Goal: Find specific page/section: Find specific page/section

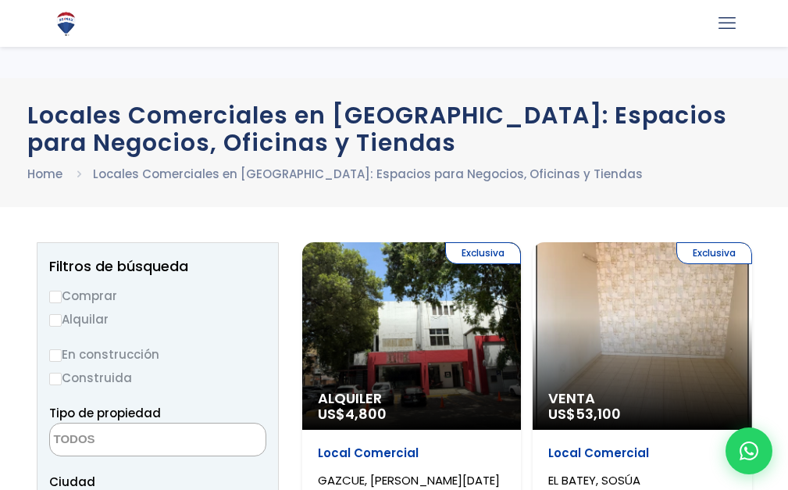
select select
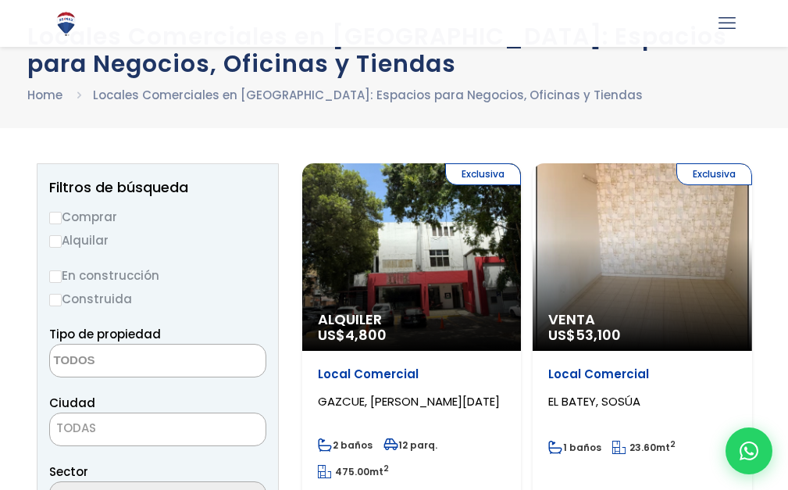
scroll to position [78, 0]
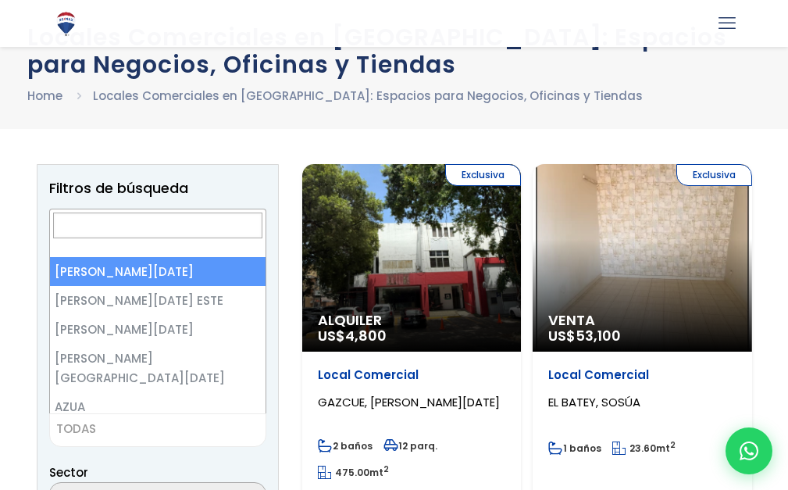
click at [148, 429] on span "TODAS" at bounding box center [158, 429] width 216 height 22
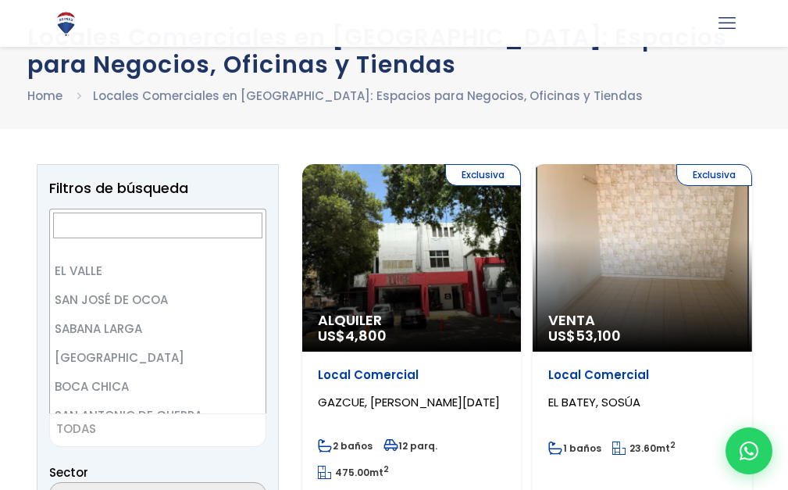
scroll to position [4178, 0]
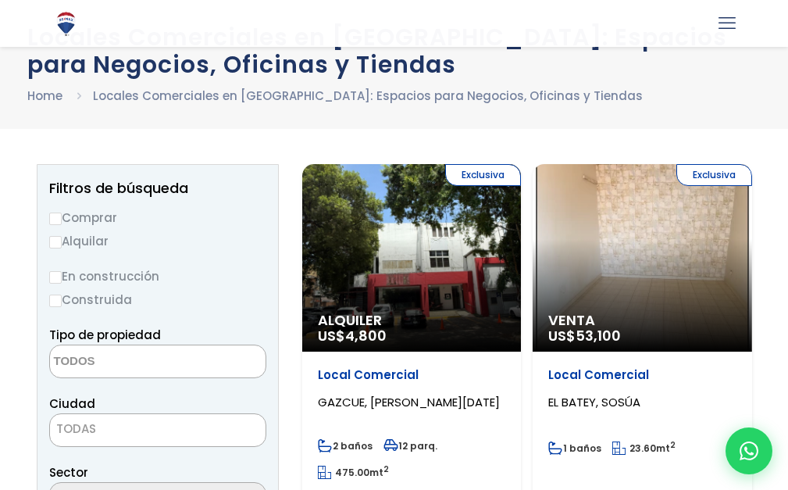
click at [109, 425] on span "TODAS" at bounding box center [158, 429] width 216 height 22
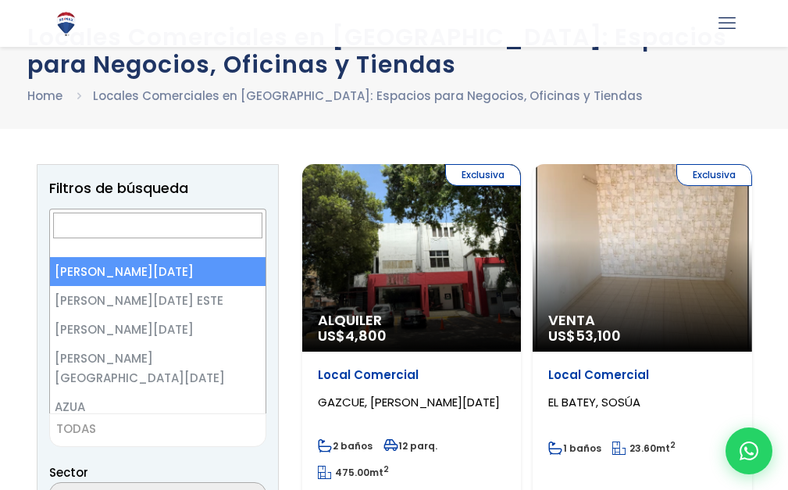
click at [115, 423] on span "TODAS" at bounding box center [158, 429] width 216 height 22
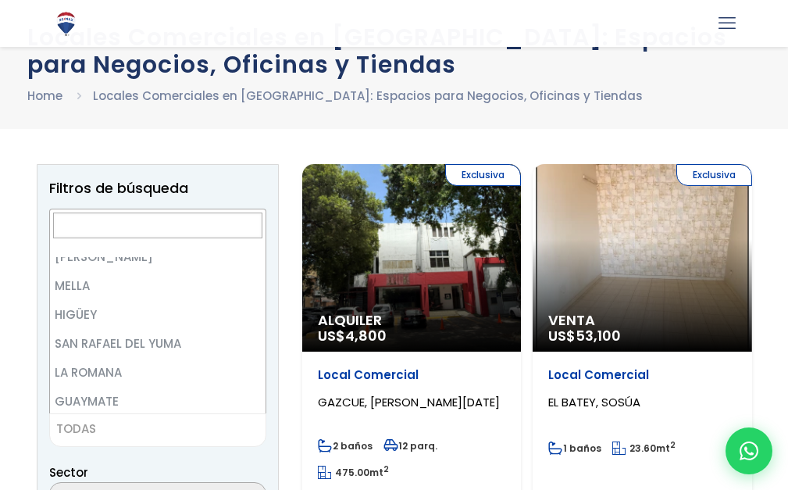
scroll to position [1726, 0]
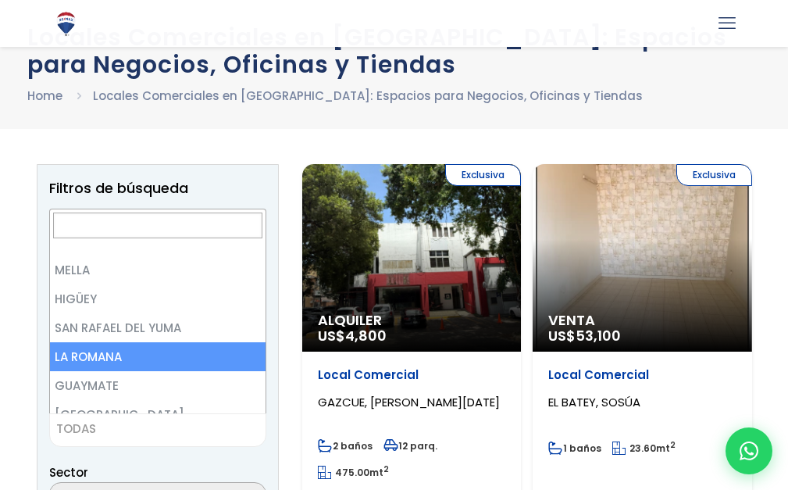
select select "60"
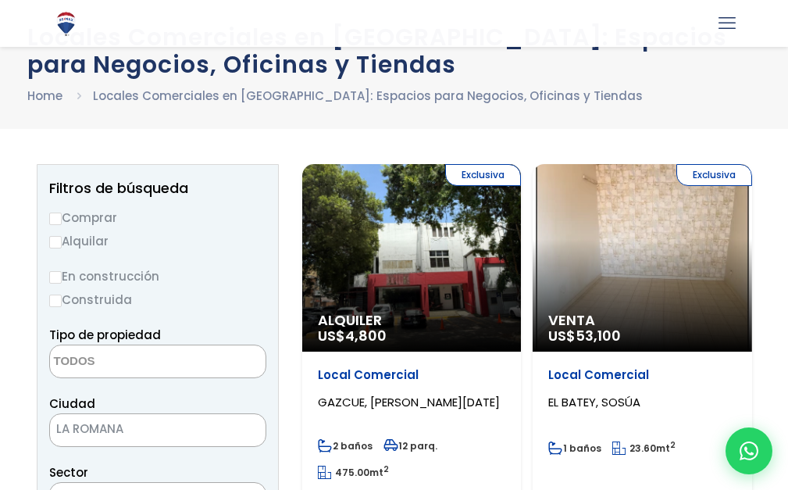
click at [72, 238] on label "Alquilar" at bounding box center [157, 241] width 217 height 20
click at [62, 238] on input "Alquilar" at bounding box center [55, 242] width 12 height 12
radio input "true"
click at [121, 362] on textarea "Search" at bounding box center [126, 362] width 152 height 34
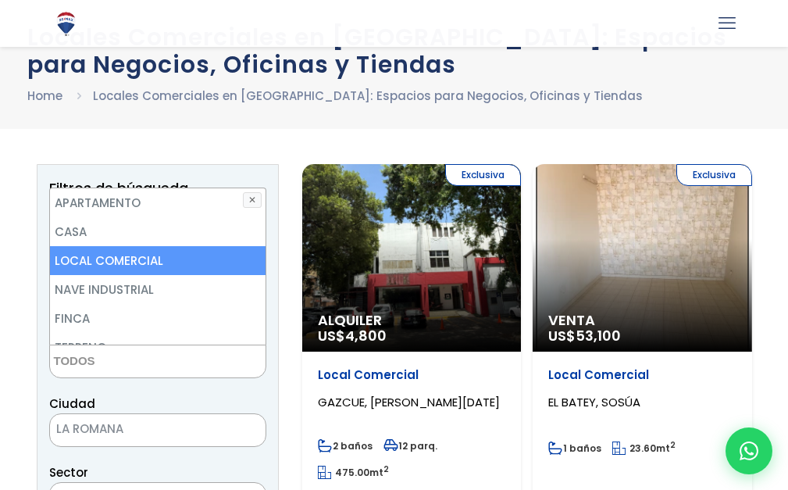
click at [166, 258] on li "LOCAL COMERCIAL" at bounding box center [158, 260] width 216 height 29
select select "comercial+site"
click at [166, 258] on li "LOCAL COMERCIAL" at bounding box center [158, 260] width 216 height 29
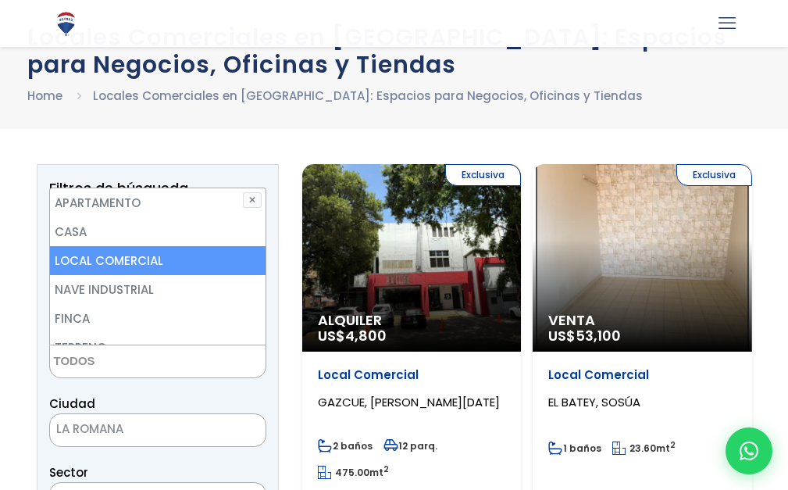
select select "comercial+site"
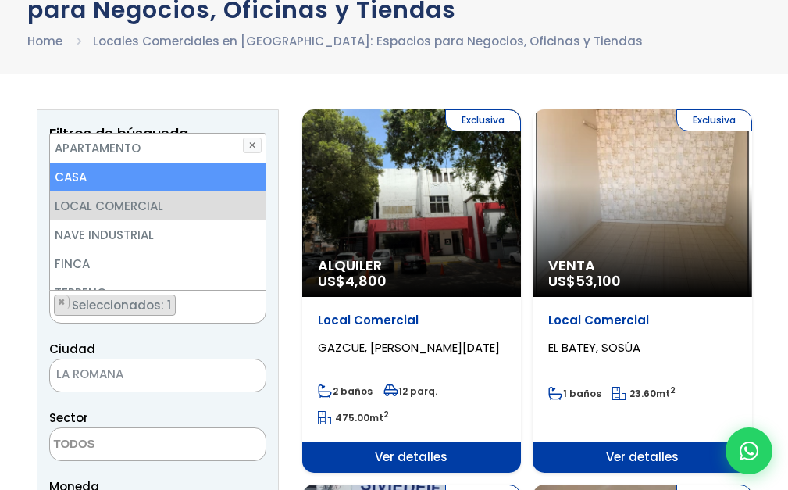
scroll to position [0, 0]
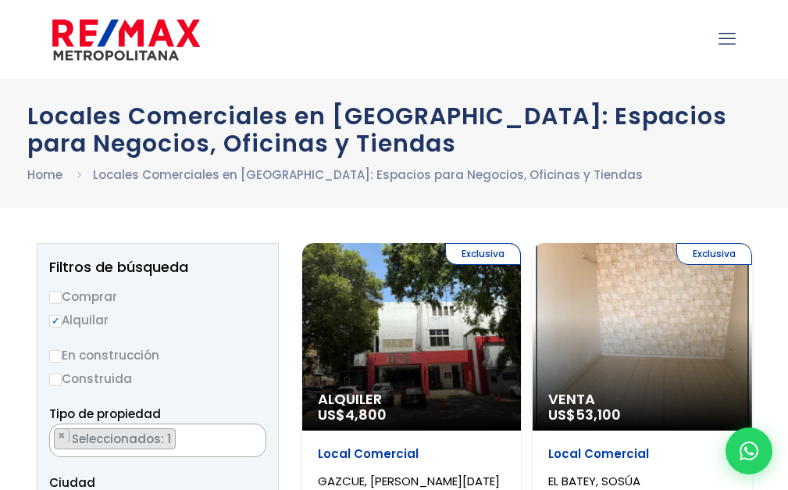
click at [324, 202] on div "Locales Comerciales en [GEOGRAPHIC_DATA]: Espacios para Negocios, Oficinas y Ti…" at bounding box center [394, 143] width 788 height 129
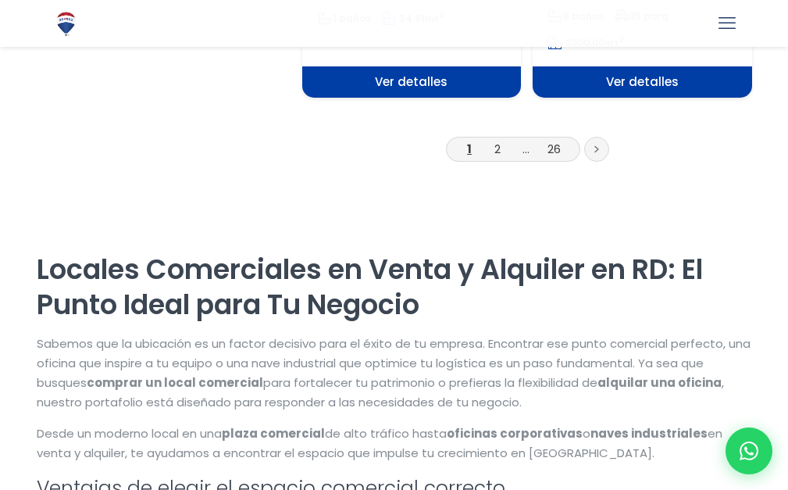
scroll to position [2890, 0]
